Goal: Check status: Check status

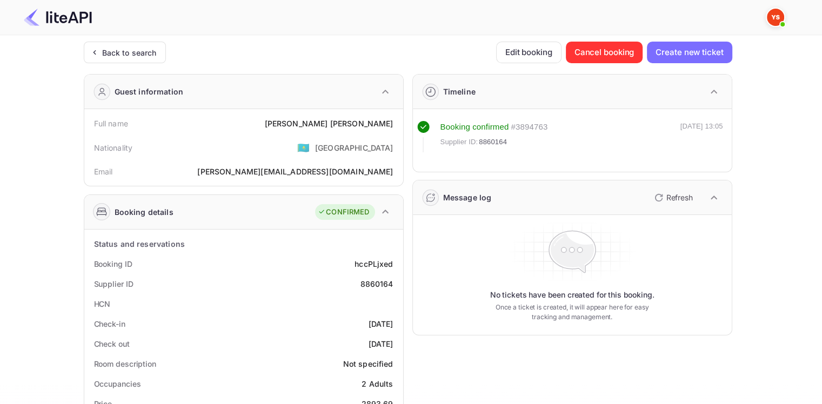
click at [136, 51] on div "Back to search" at bounding box center [129, 52] width 55 height 11
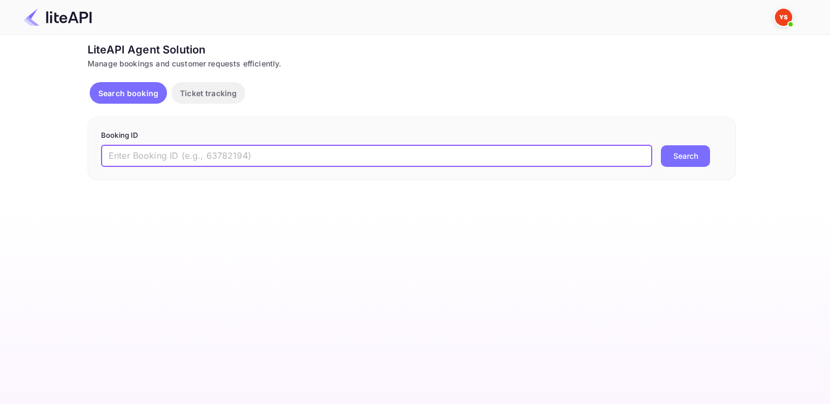
click at [253, 154] on input "text" at bounding box center [376, 156] width 551 height 22
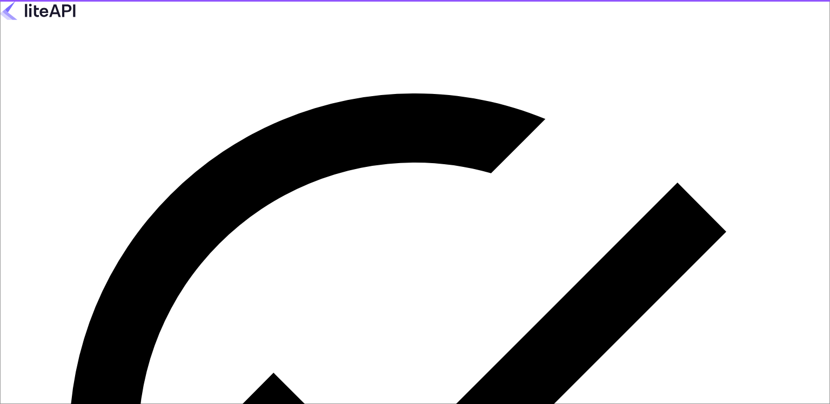
type input "[EMAIL_ADDRESS][DOMAIN_NAME]"
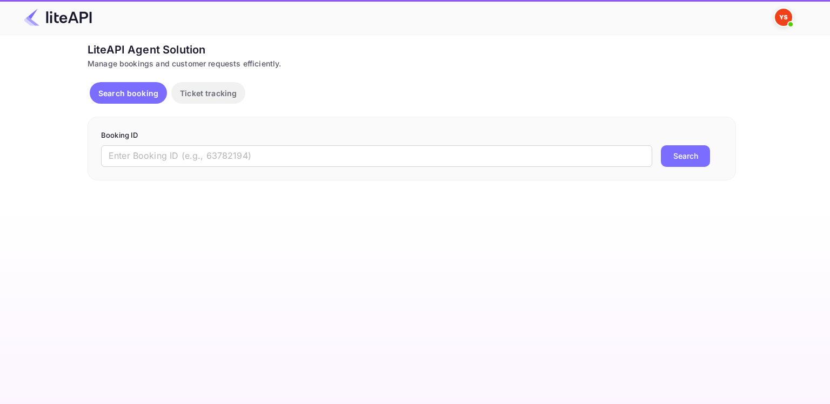
drag, startPoint x: 216, startPoint y: 151, endPoint x: 331, endPoint y: 169, distance: 116.5
click at [216, 151] on input "text" at bounding box center [376, 156] width 551 height 22
paste input "7369897"
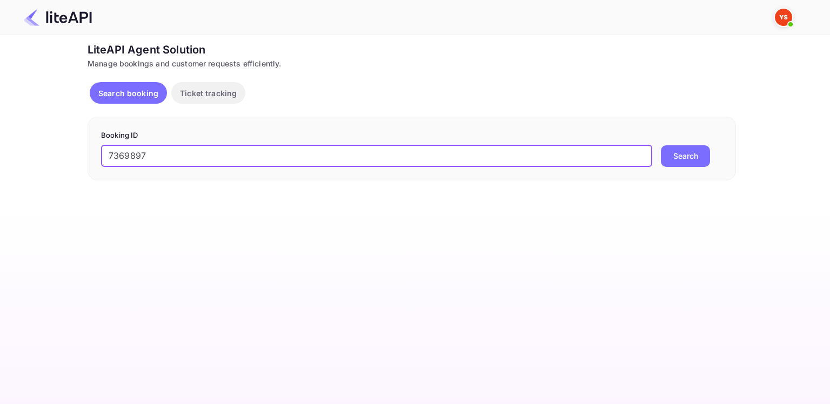
type input "7369897"
click at [670, 153] on button "Search" at bounding box center [685, 156] width 49 height 22
